Goal: Transaction & Acquisition: Subscribe to service/newsletter

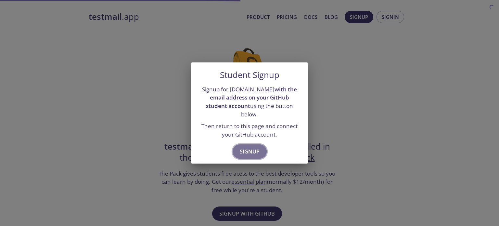
click at [253, 148] on span "Signup" at bounding box center [250, 151] width 20 height 9
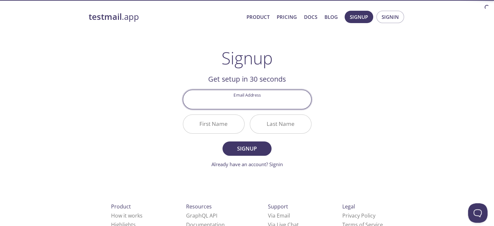
click at [256, 102] on input "Email Address" at bounding box center [247, 99] width 128 height 18
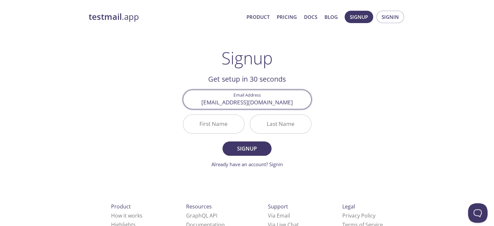
type input "[EMAIL_ADDRESS][DOMAIN_NAME]"
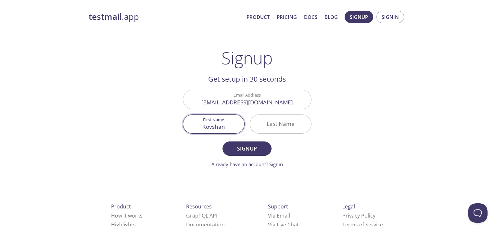
type input "Rovshan"
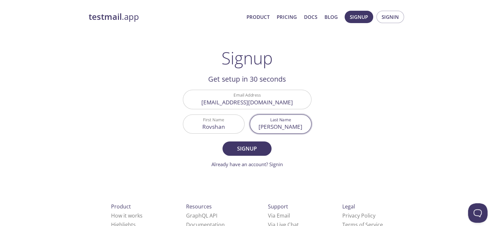
type input "[PERSON_NAME]"
click at [222, 141] on button "Signup" at bounding box center [246, 148] width 49 height 14
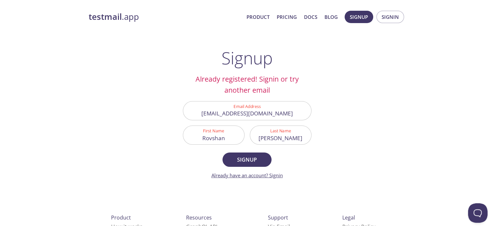
click at [274, 175] on link "Already have an account? Signin" at bounding box center [246, 175] width 71 height 6
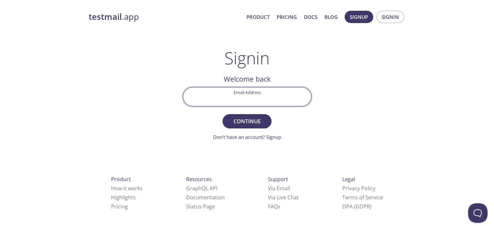
click at [241, 98] on input "Email Address" at bounding box center [247, 96] width 128 height 18
type input "[EMAIL_ADDRESS][DOMAIN_NAME]"
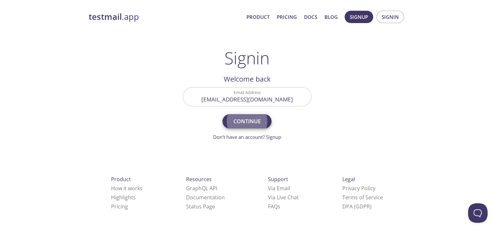
click at [222, 114] on button "Continue" at bounding box center [246, 121] width 49 height 14
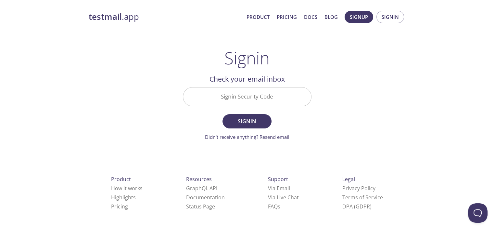
click at [241, 98] on input "Signin Security Code" at bounding box center [247, 96] width 128 height 18
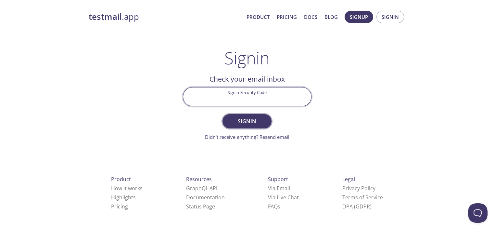
paste input "EUTH5SK"
type input "EUTH5SK"
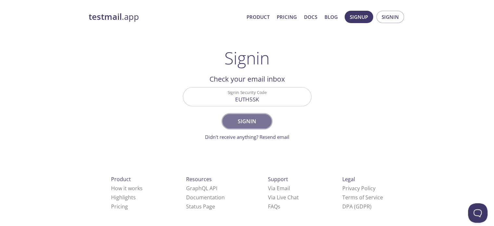
click at [258, 118] on span "Signin" at bounding box center [246, 121] width 34 height 9
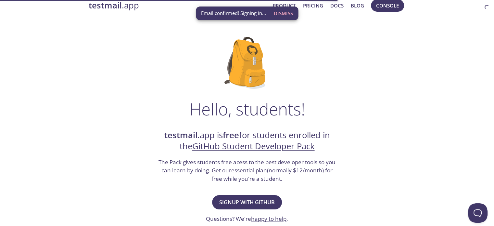
scroll to position [58, 0]
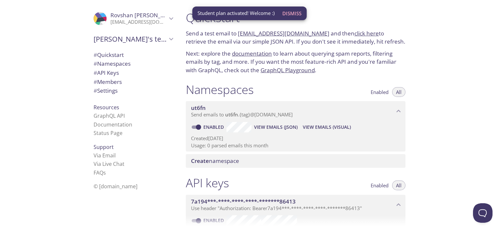
click at [294, 13] on span "Dismiss" at bounding box center [291, 13] width 19 height 8
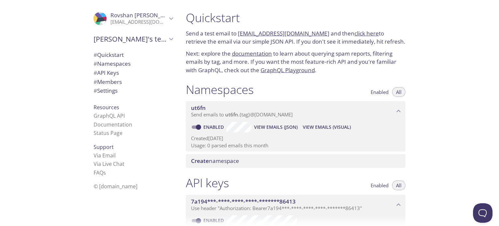
click at [354, 35] on link "click here" at bounding box center [366, 33] width 24 height 7
click at [158, 23] on p "[EMAIL_ADDRESS][DOMAIN_NAME]" at bounding box center [138, 22] width 56 height 6
